Goal: Connect with others: Establish contact or relationships with other users

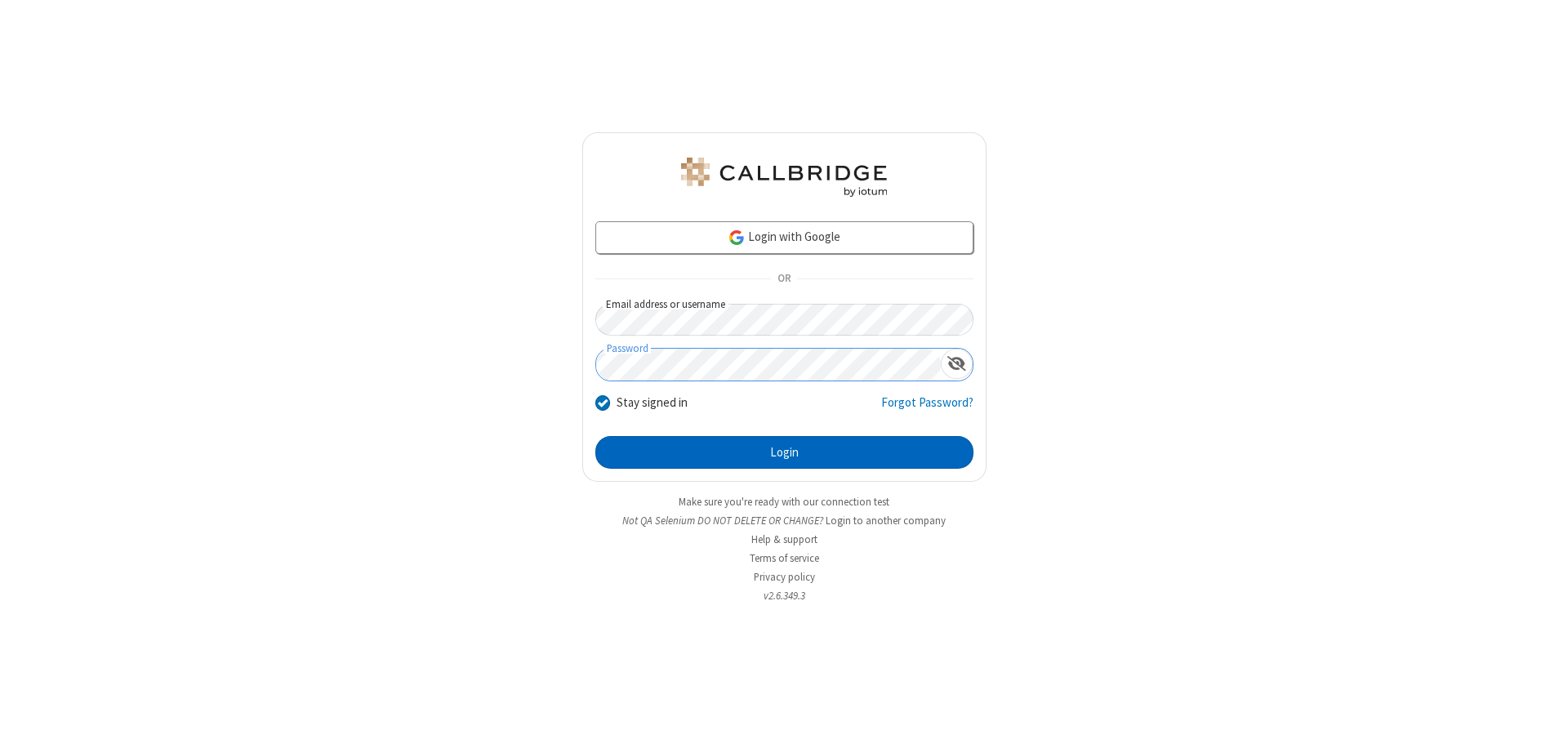
click at [784, 453] on button "Login" at bounding box center [784, 453] width 378 height 33
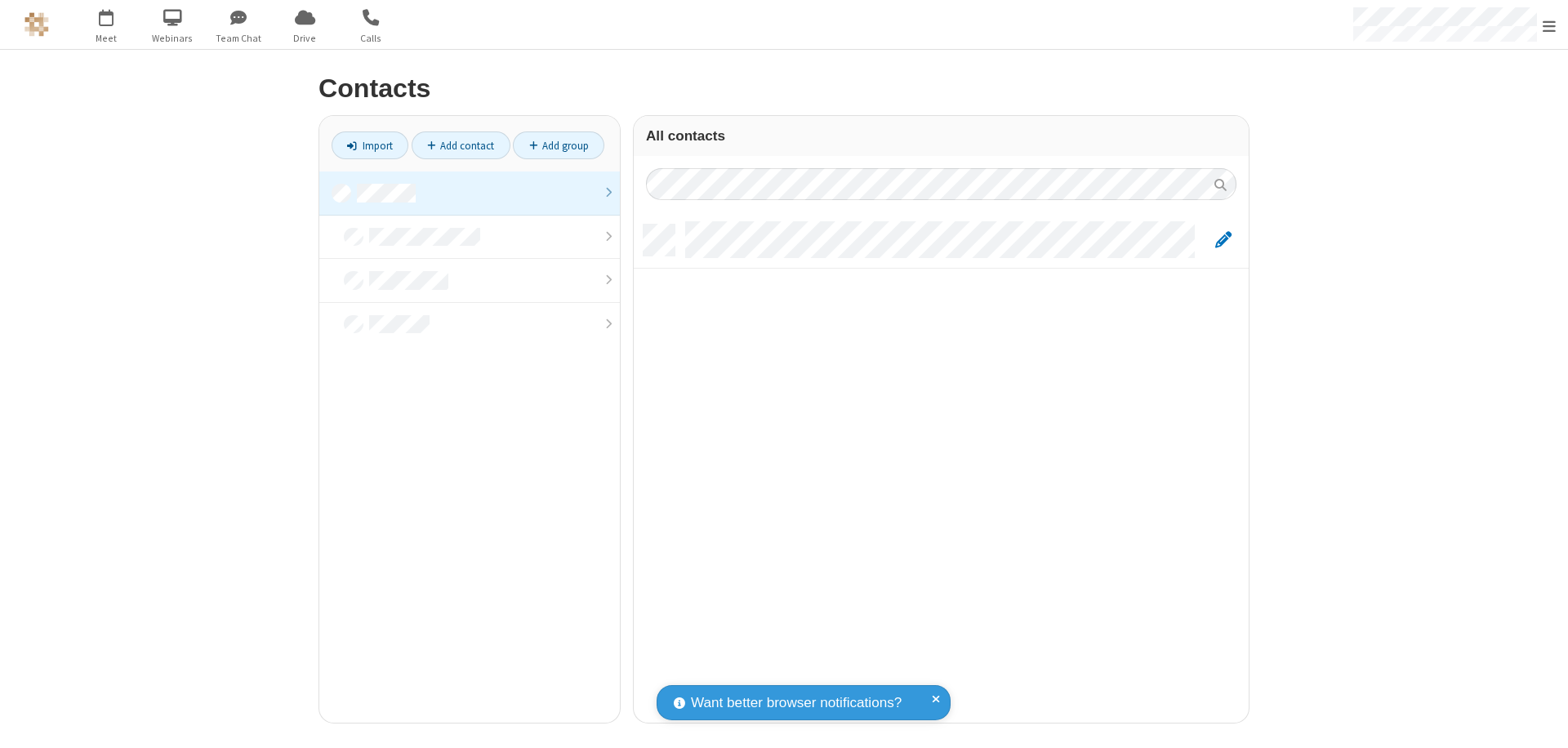
scroll to position [498, 603]
click at [469, 193] on link at bounding box center [469, 193] width 301 height 44
click at [461, 145] on link "Add contact" at bounding box center [461, 145] width 99 height 27
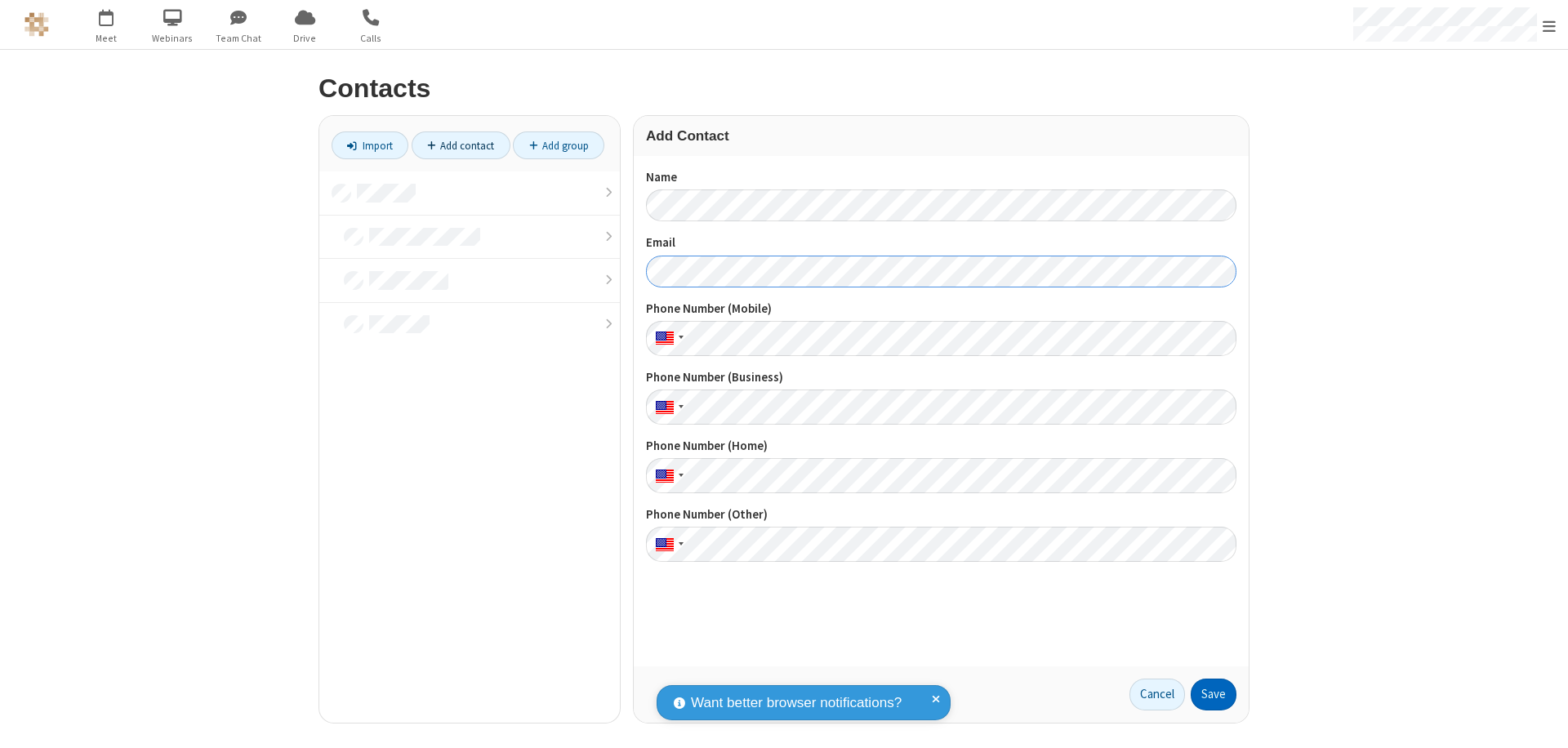
click at [1214, 694] on button "Save" at bounding box center [1214, 695] width 46 height 33
